Goal: Task Accomplishment & Management: Use online tool/utility

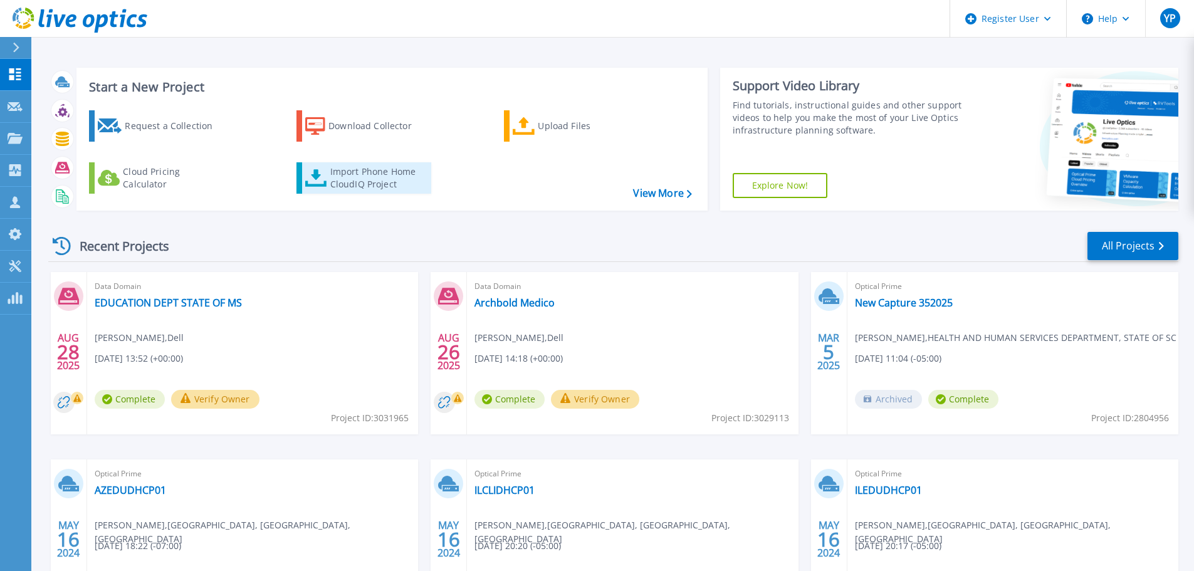
click at [359, 183] on div "Import Phone Home CloudIQ Project" at bounding box center [379, 178] width 98 height 25
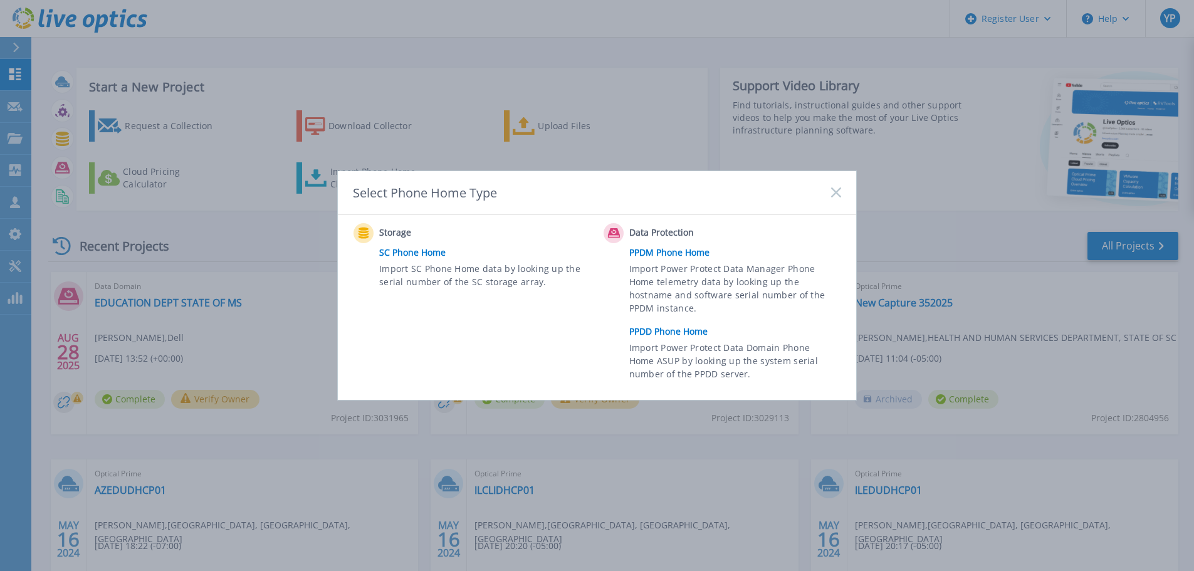
click at [673, 334] on link "PPDD Phone Home" at bounding box center [739, 331] width 218 height 19
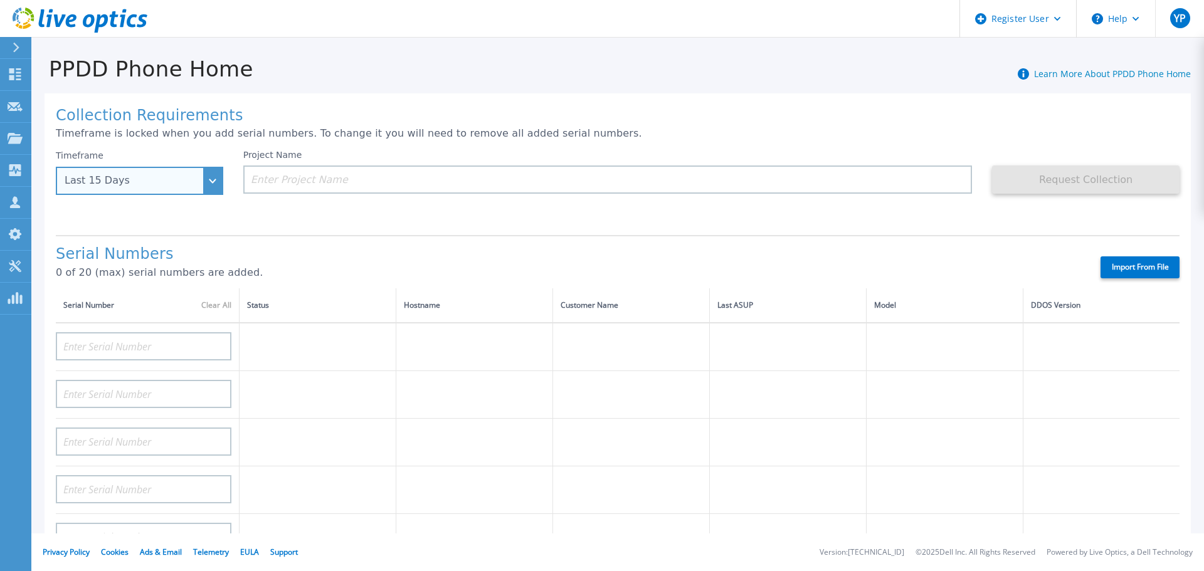
click at [201, 181] on div "Last 15 Days" at bounding box center [139, 181] width 167 height 28
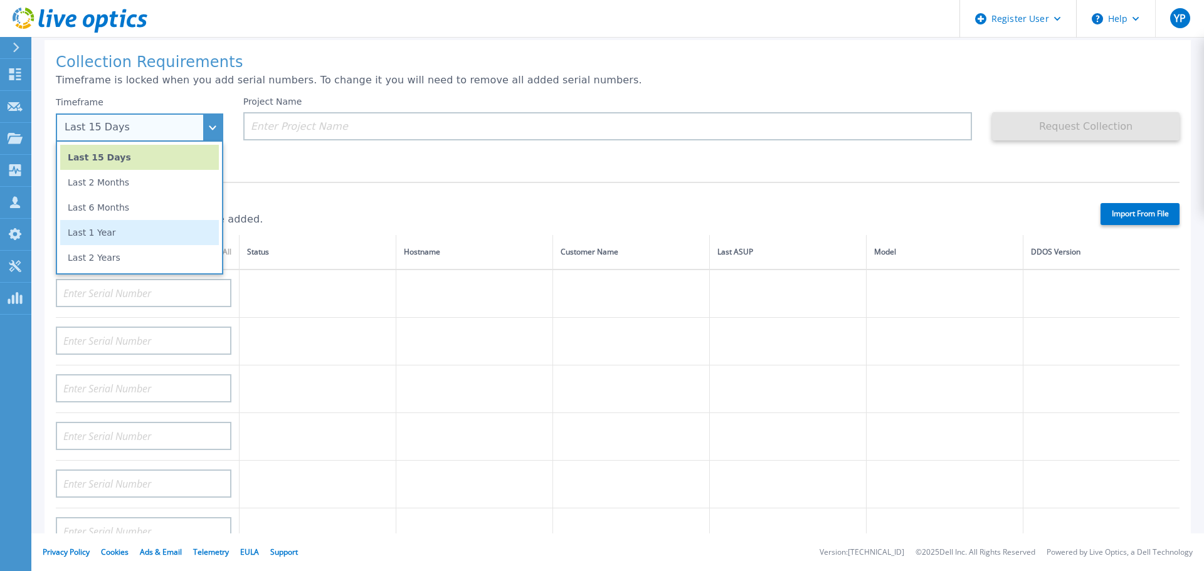
scroll to position [125, 0]
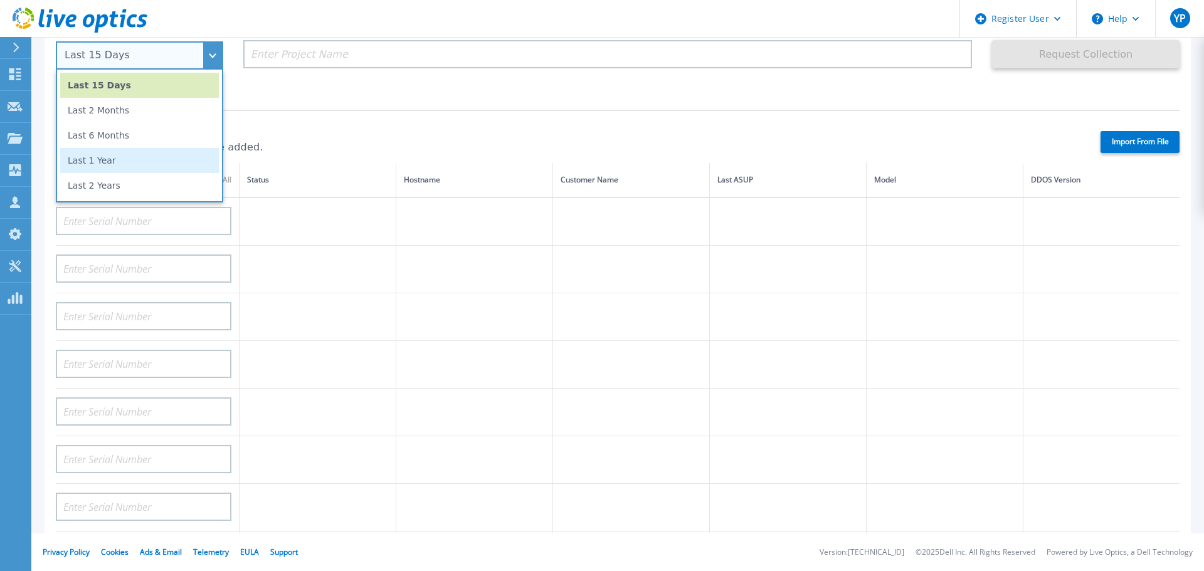
click at [144, 157] on li "Last 1 Year" at bounding box center [139, 160] width 159 height 25
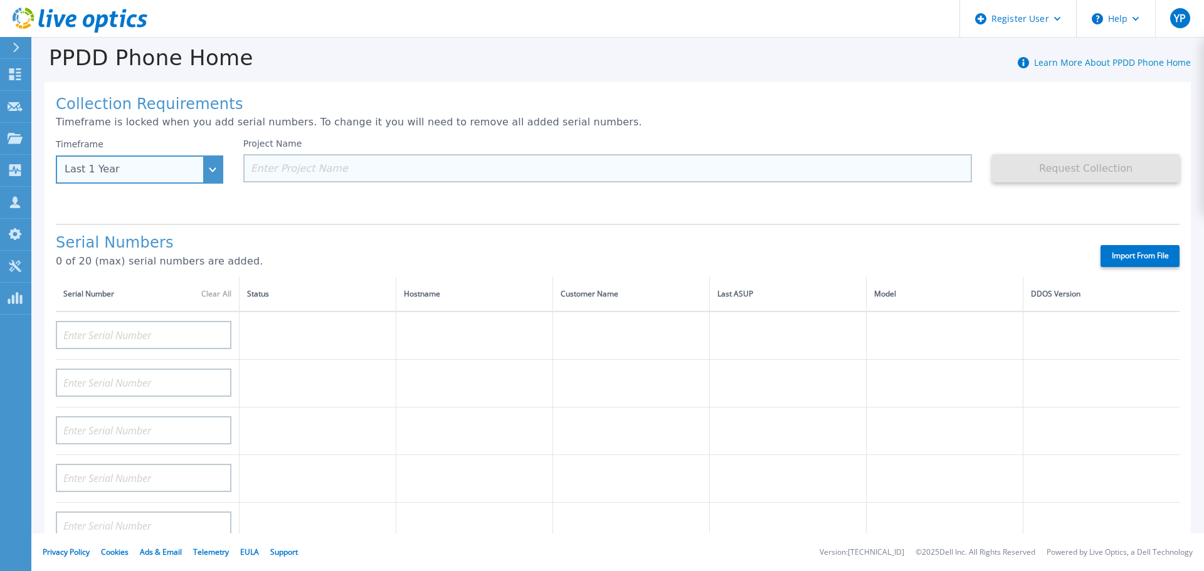
scroll to position [0, 0]
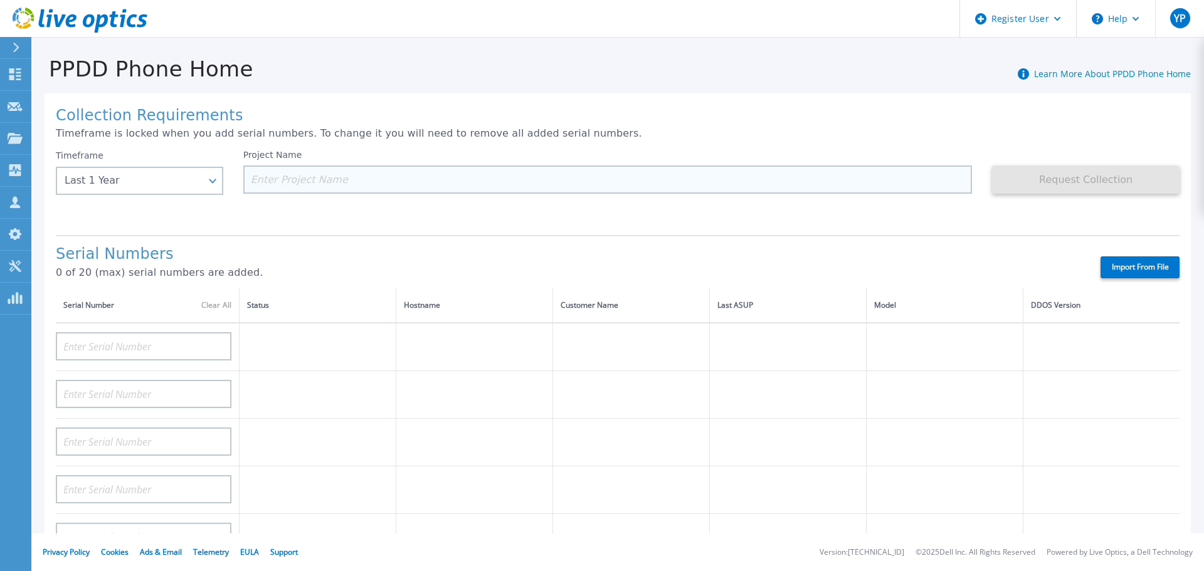
click at [289, 182] on input at bounding box center [607, 180] width 729 height 28
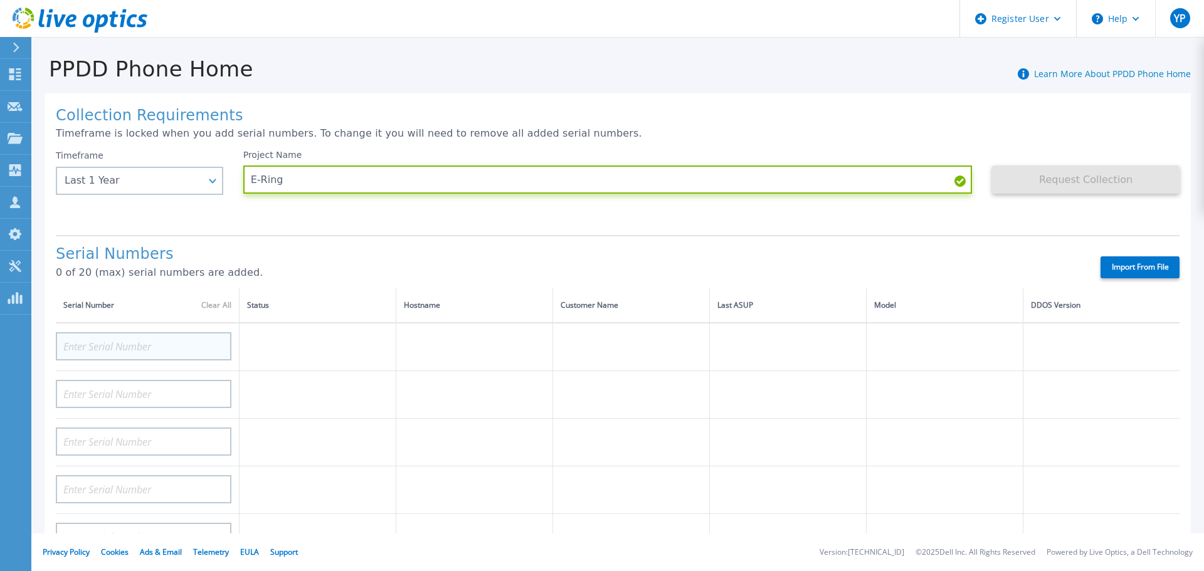
type input "E-Ring"
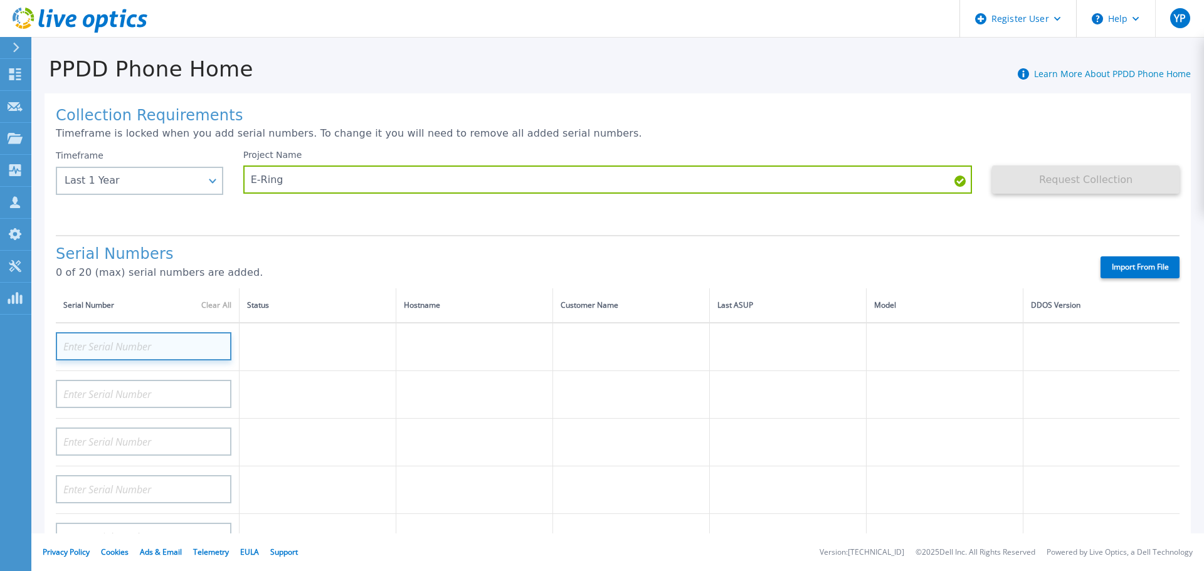
click at [102, 343] on input at bounding box center [144, 346] width 176 height 28
paste input "APX00245212176"
type input "APX00245212176"
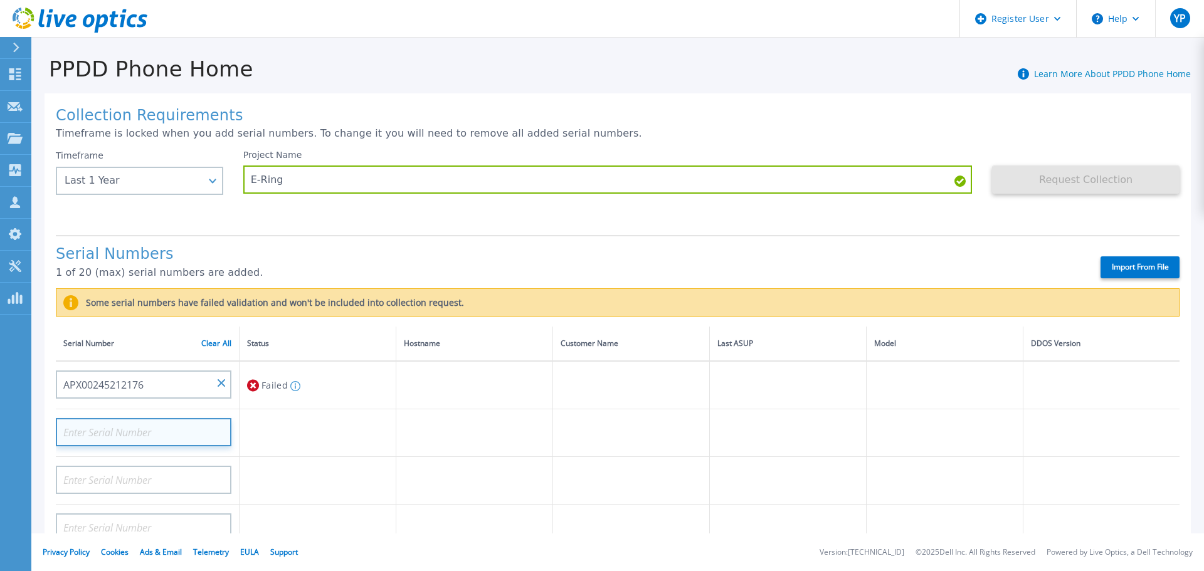
click at [169, 431] on input at bounding box center [144, 432] width 176 height 28
paste input "APX00245211453"
type input "APX00245211453"
click at [444, 261] on h1 "Serial Numbers" at bounding box center [567, 255] width 1023 height 18
click at [1050, 246] on h1 "Serial Numbers" at bounding box center [567, 255] width 1023 height 18
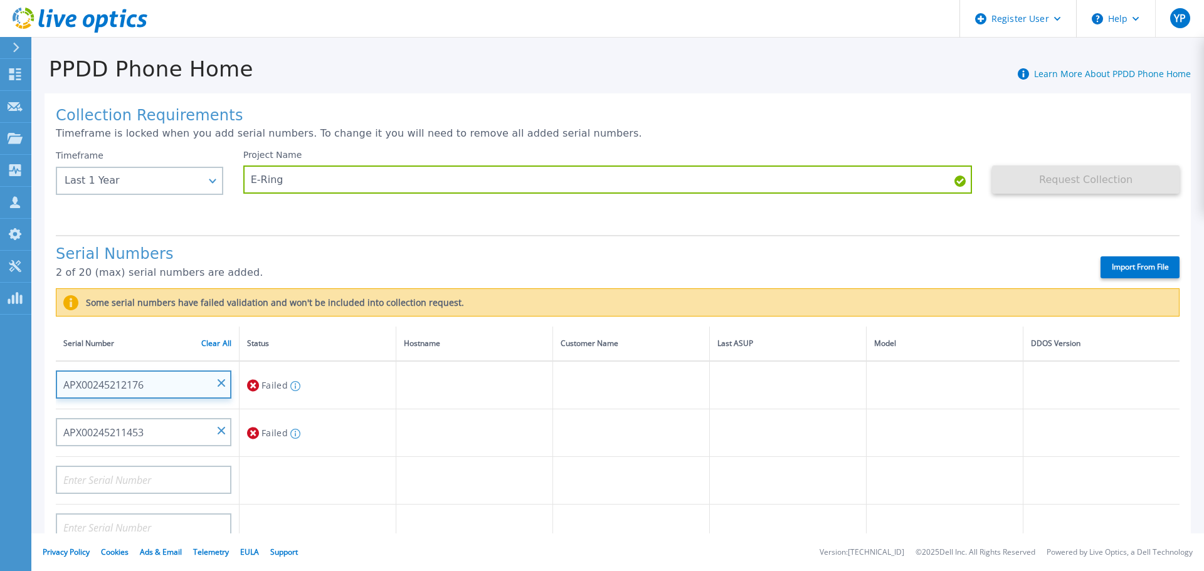
click at [176, 388] on input "APX00245212176" at bounding box center [144, 385] width 176 height 28
click at [218, 381] on div "APX00245212176" at bounding box center [144, 380] width 176 height 37
